Goal: Task Accomplishment & Management: Complete application form

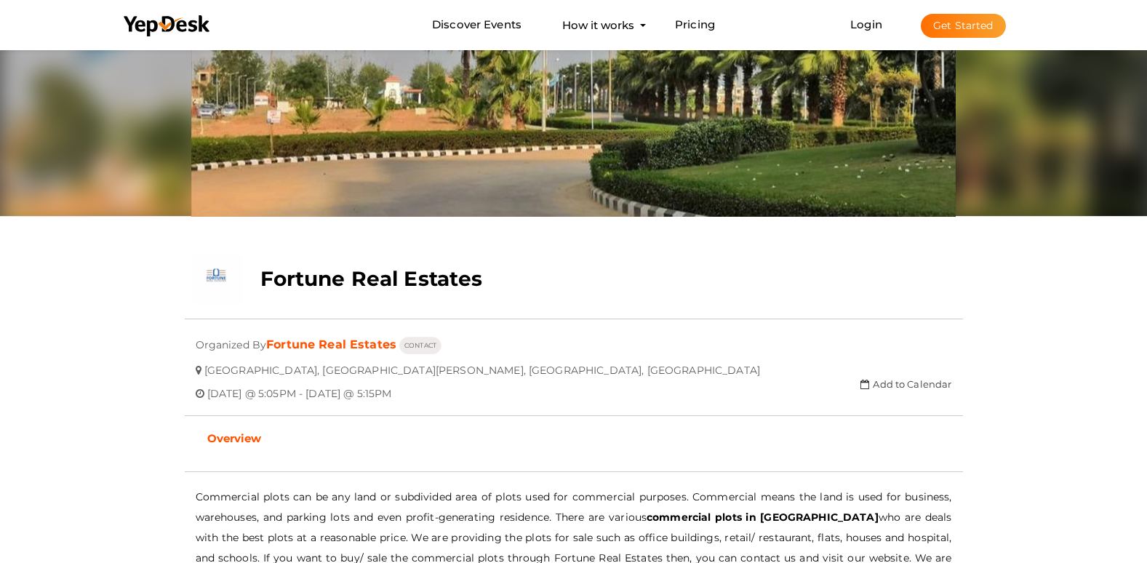
scroll to position [218, 0]
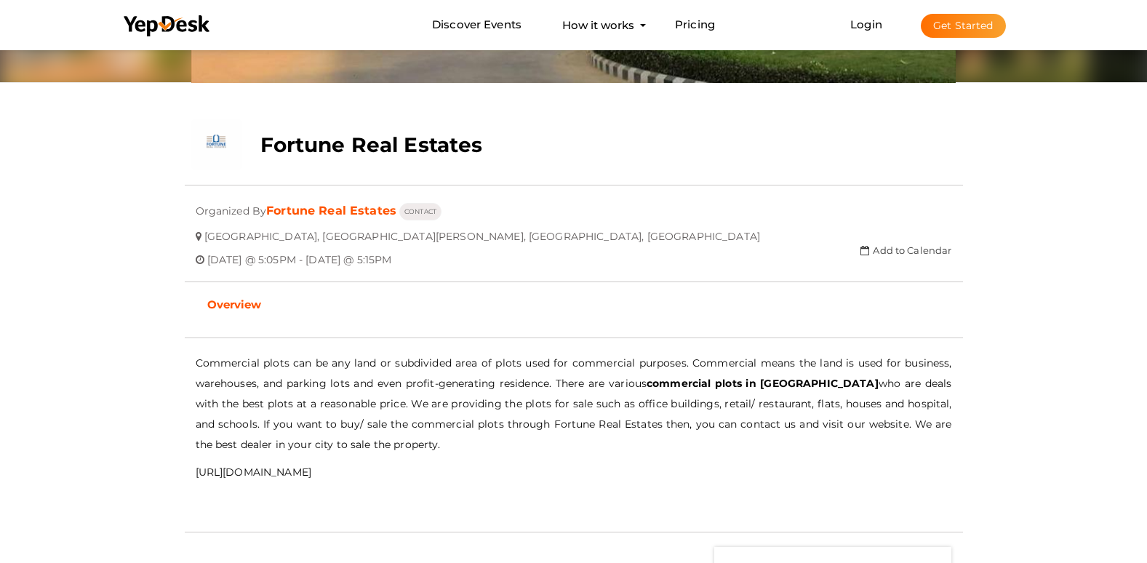
click at [330, 473] on p "[URL][DOMAIN_NAME]" at bounding box center [574, 472] width 757 height 20
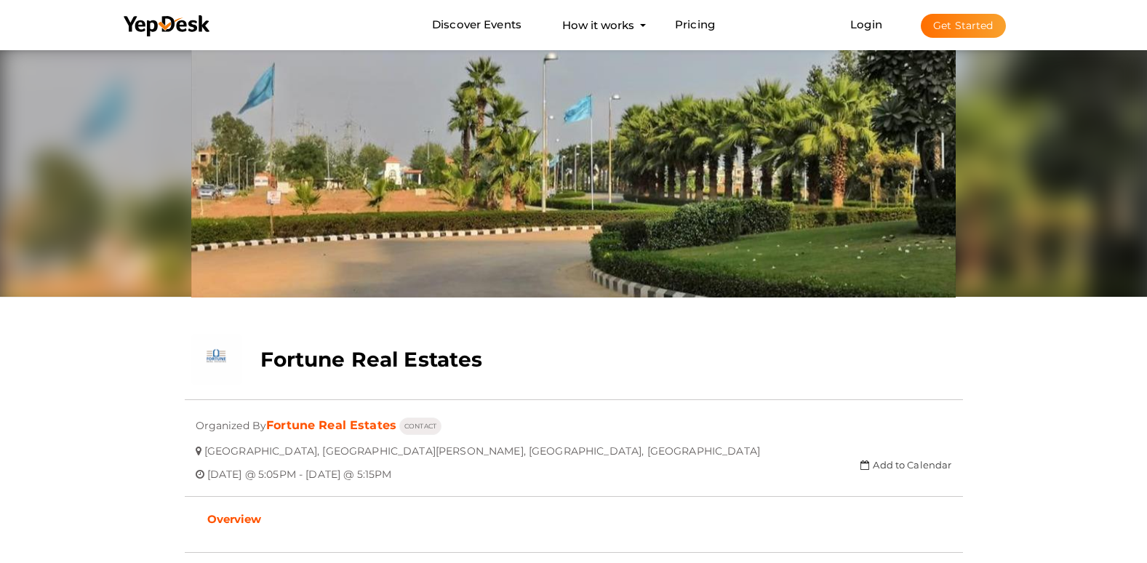
scroll to position [0, 0]
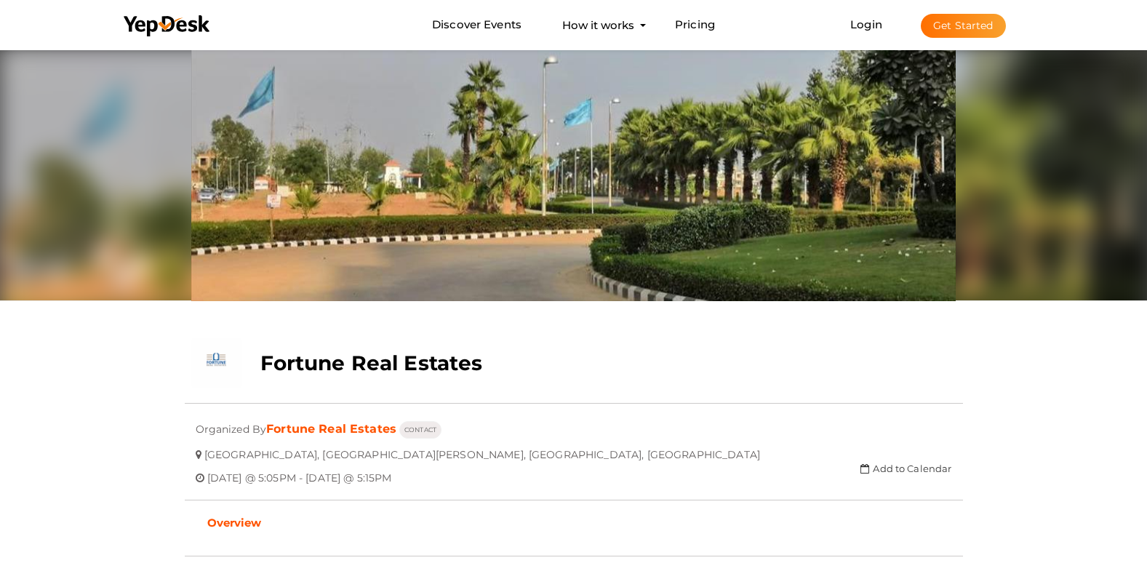
click at [970, 23] on button "Get Started" at bounding box center [963, 26] width 85 height 24
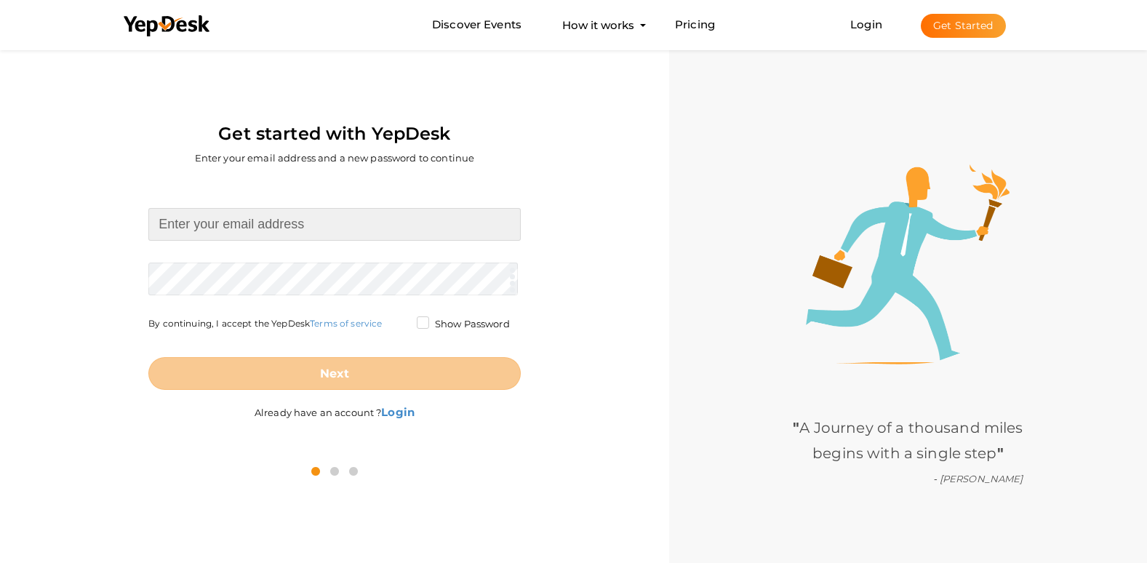
click at [263, 212] on input at bounding box center [334, 224] width 372 height 33
paste input "[EMAIL_ADDRESS][DOMAIN_NAME]"
type input "[EMAIL_ADDRESS][DOMAIN_NAME]"
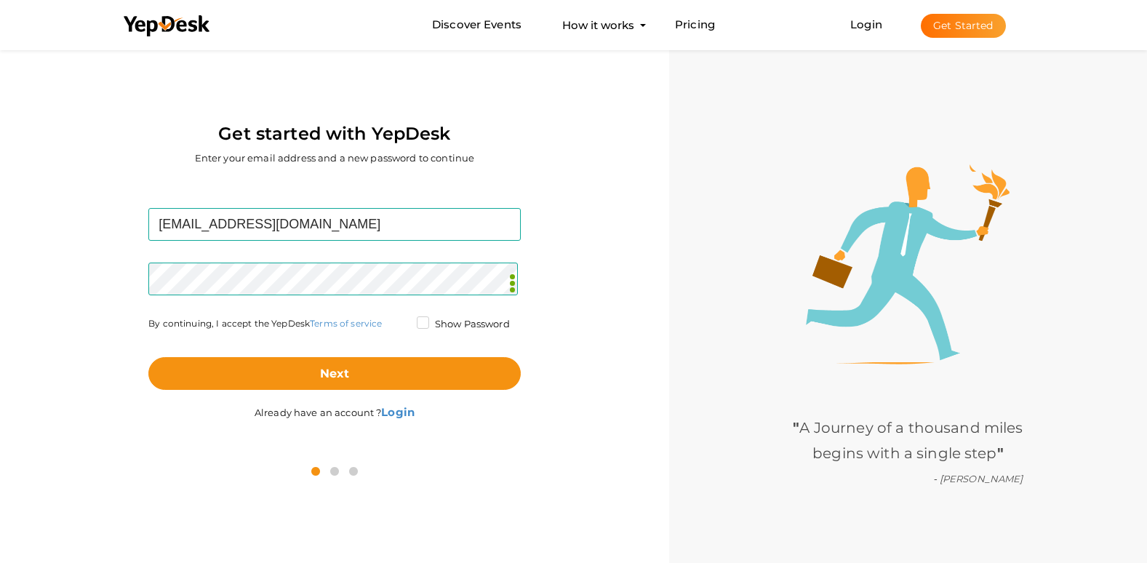
click at [417, 325] on label "Show Password" at bounding box center [463, 324] width 93 height 15
click at [402, 320] on input "Show Password" at bounding box center [402, 320] width 0 height 0
click at [405, 356] on div "Next" at bounding box center [334, 361] width 372 height 57
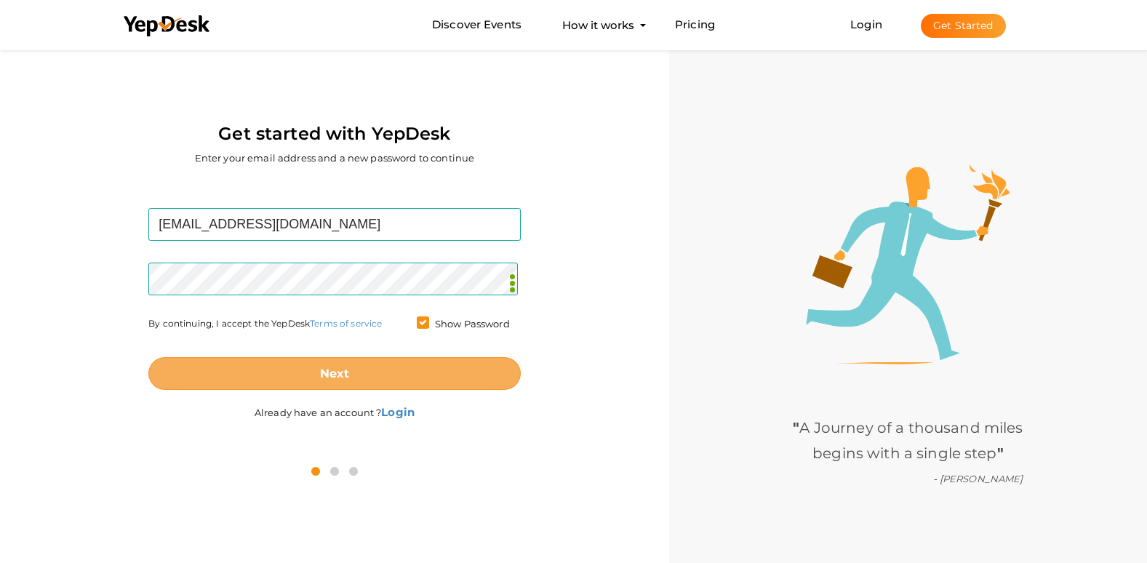
click at [421, 375] on button "Next" at bounding box center [334, 373] width 372 height 33
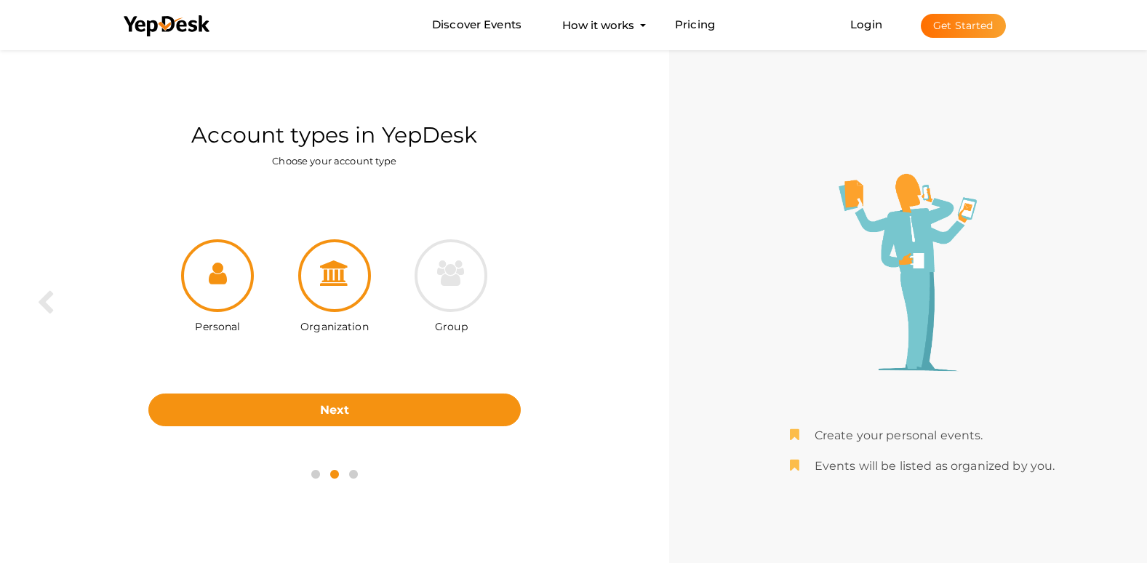
click at [343, 289] on div at bounding box center [334, 275] width 73 height 73
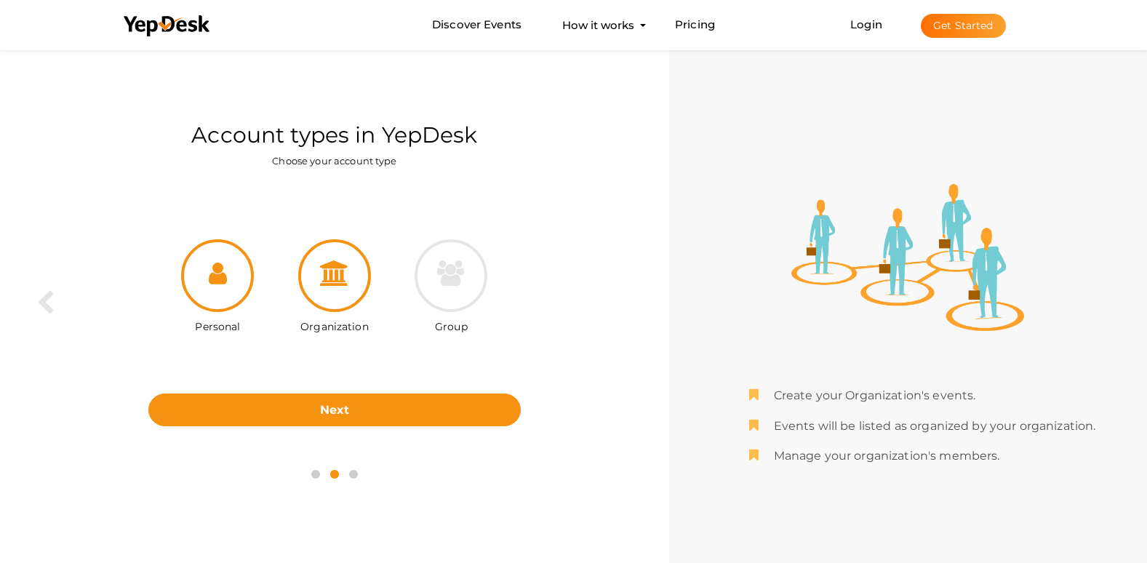
click at [242, 295] on div at bounding box center [217, 275] width 73 height 73
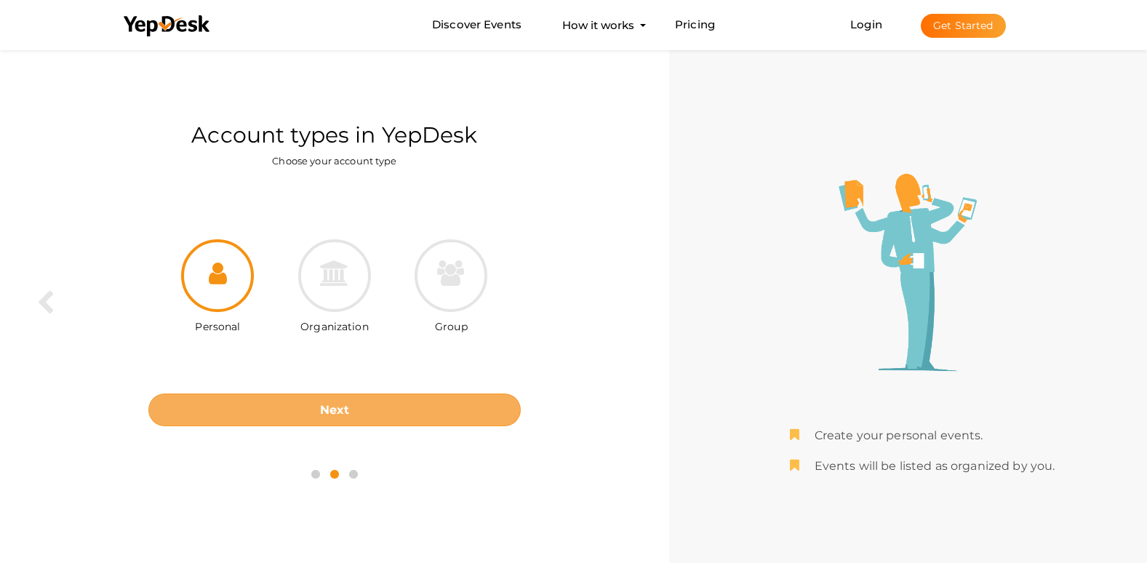
click at [315, 410] on button "Next" at bounding box center [334, 410] width 372 height 33
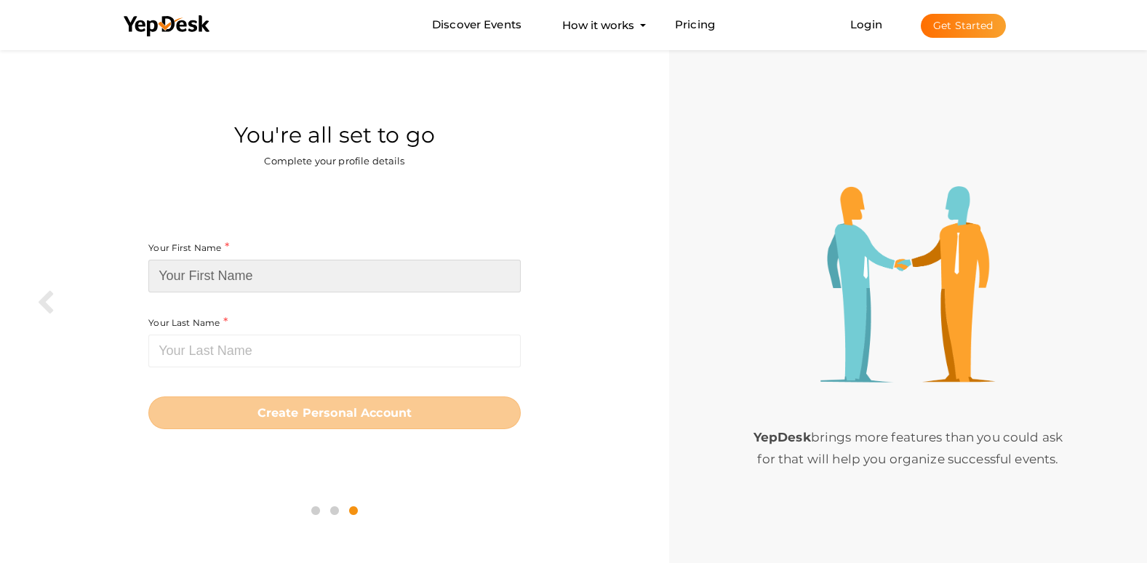
click at [204, 271] on input at bounding box center [334, 276] width 372 height 33
paste input "Meraki Tattoos"
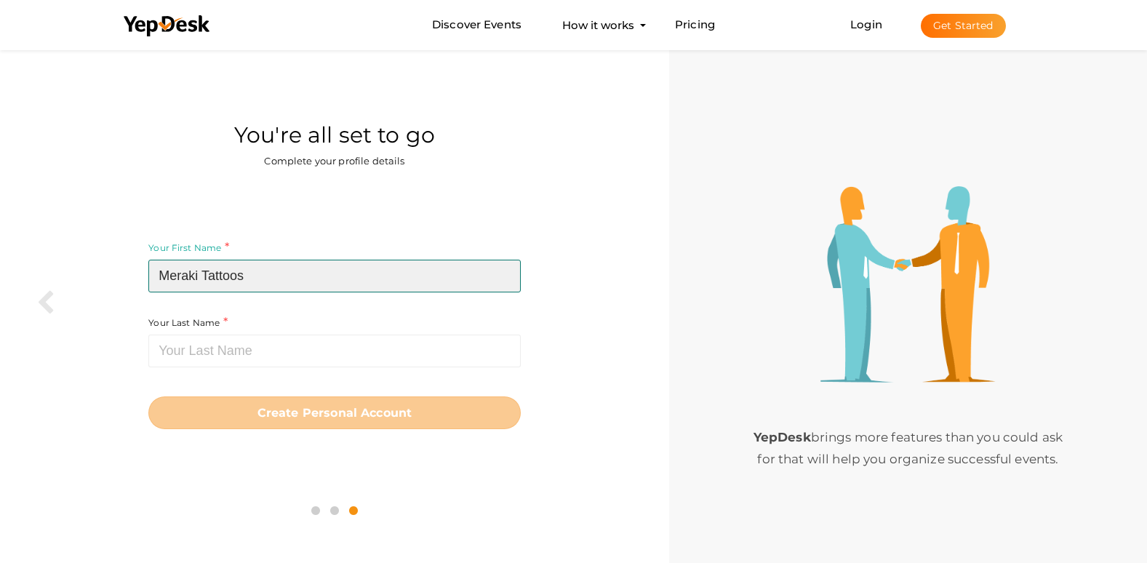
drag, startPoint x: 206, startPoint y: 268, endPoint x: 278, endPoint y: 270, distance: 72.0
click at [279, 269] on input "Meraki Tattoos" at bounding box center [334, 276] width 372 height 33
type input "Meraki"
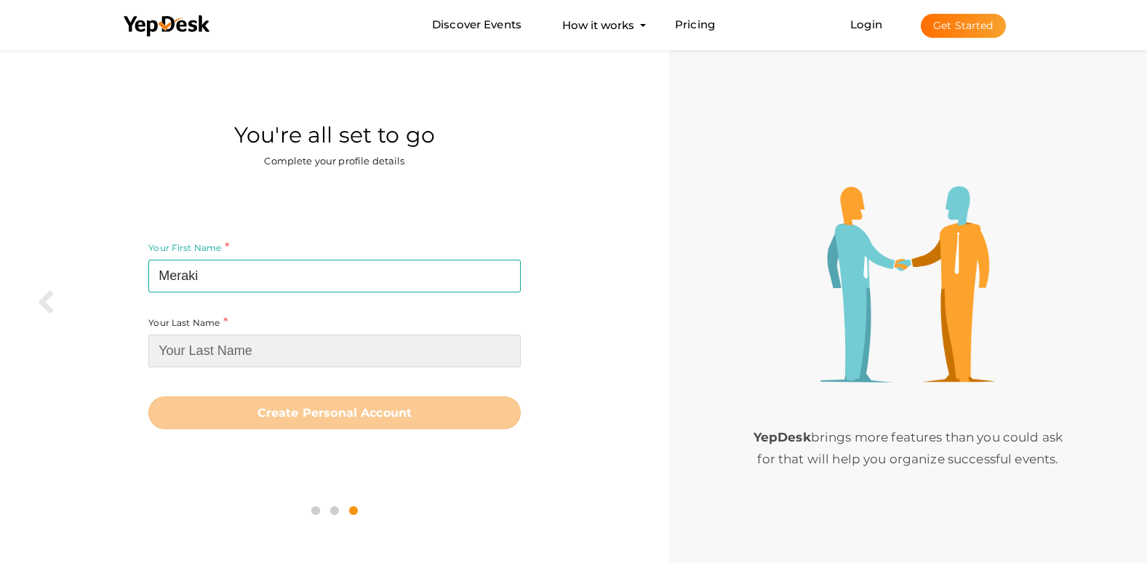
click at [204, 346] on input at bounding box center [334, 351] width 372 height 33
paste input "Tattoos"
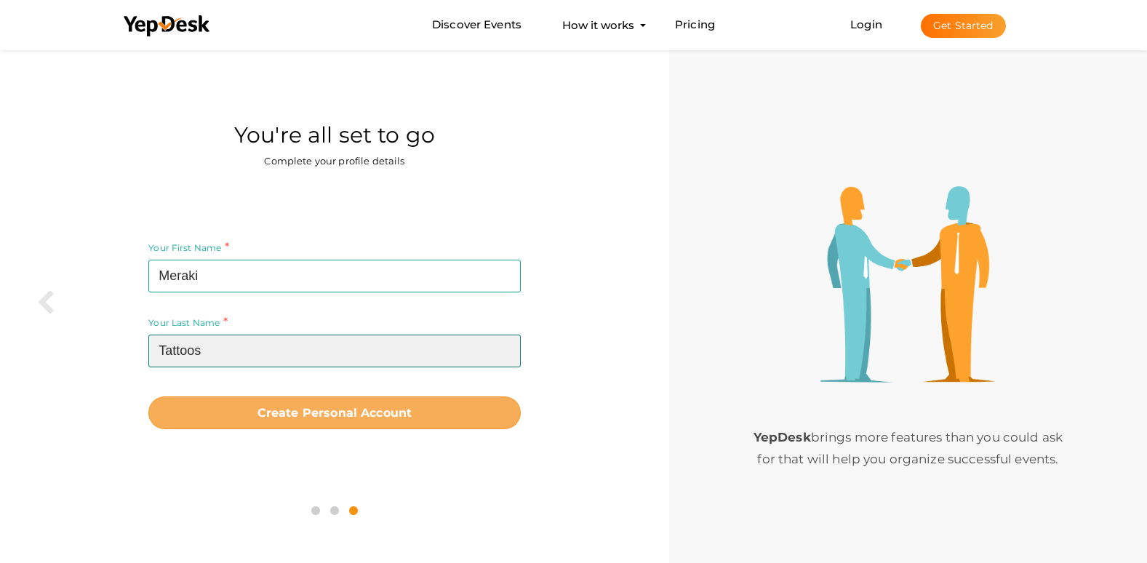
type input "Tattoos"
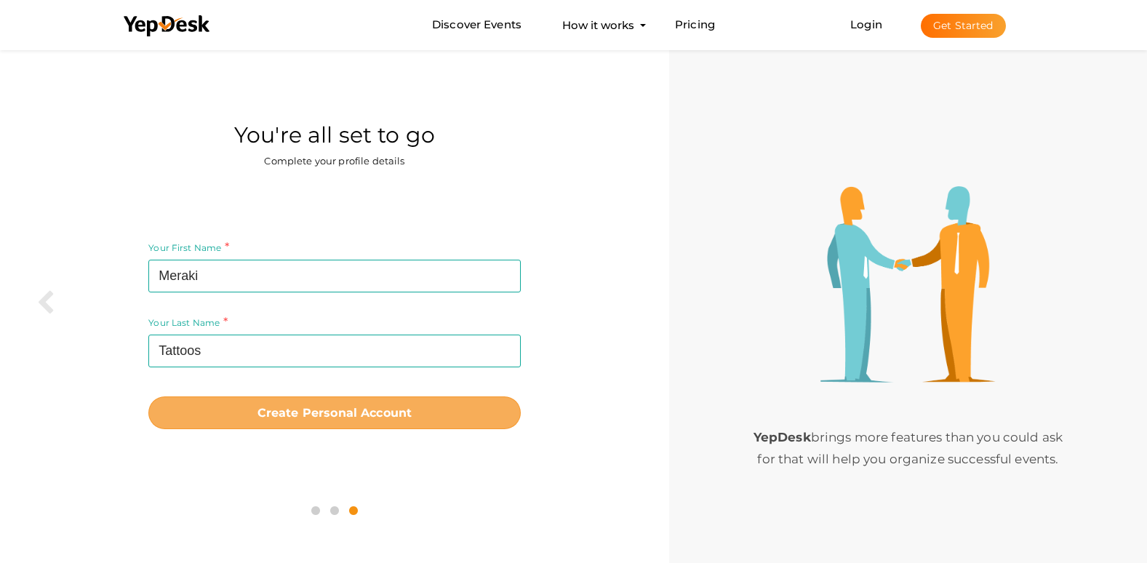
click at [297, 407] on b "Create Personal Account" at bounding box center [335, 413] width 155 height 14
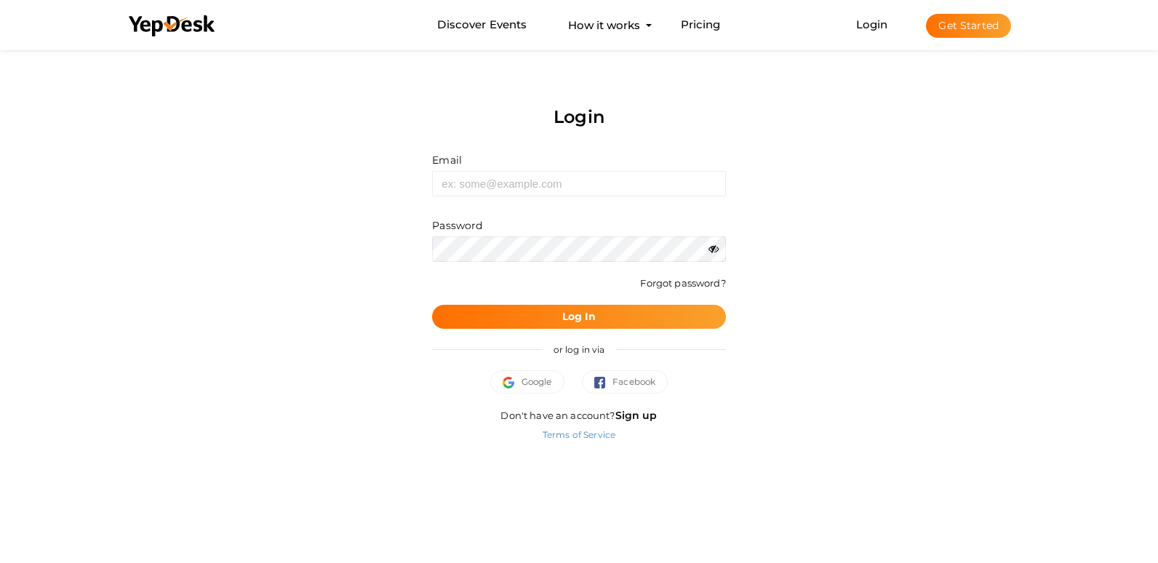
click at [608, 197] on form "Email Invalid email. Password Wrong Credentials Forgot password? Log In" at bounding box center [578, 241] width 293 height 176
click at [604, 191] on input "text" at bounding box center [578, 183] width 293 height 25
